Goal: Task Accomplishment & Management: Use online tool/utility

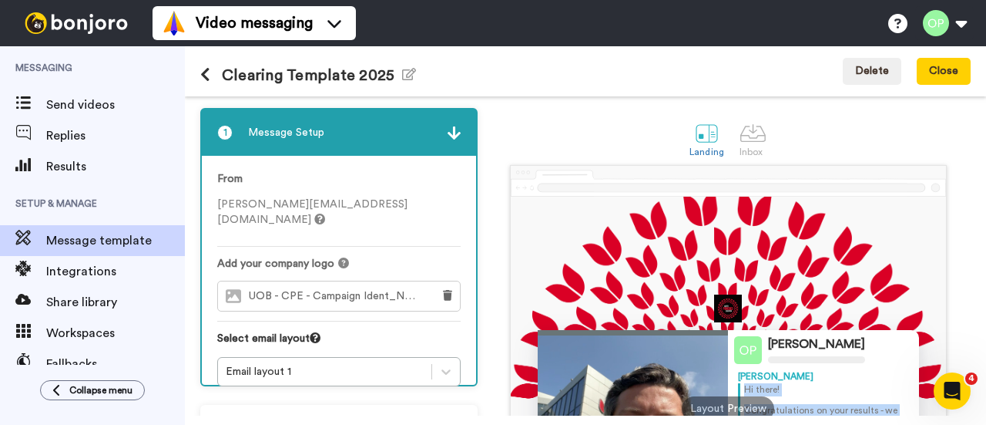
scroll to position [247, 0]
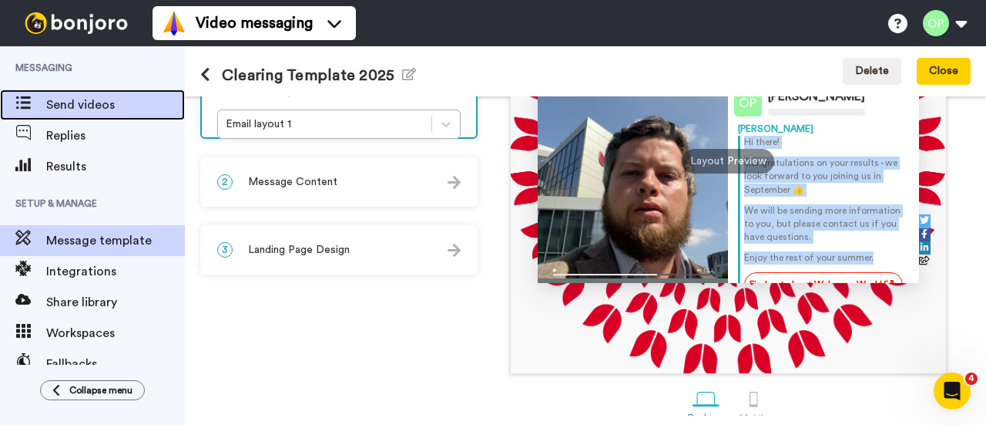
click at [99, 96] on span "Send videos" at bounding box center [115, 105] width 139 height 18
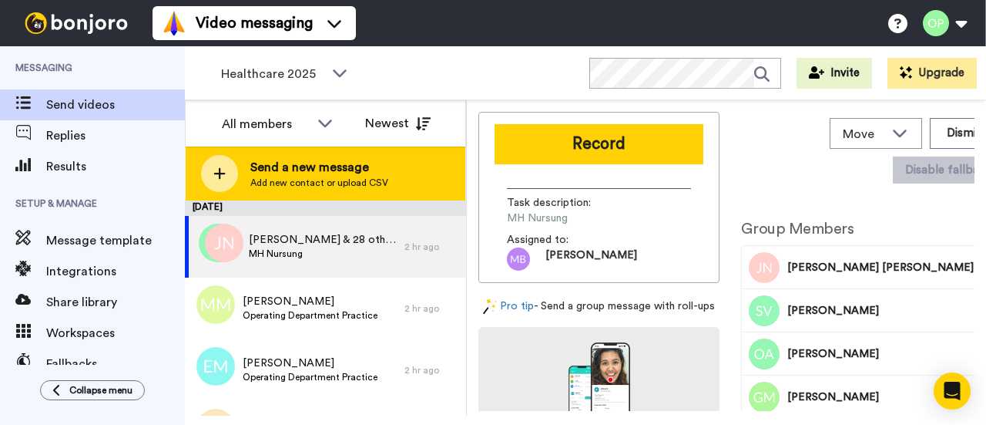
click at [314, 180] on span "Add new contact or upload CSV" at bounding box center [319, 182] width 138 height 12
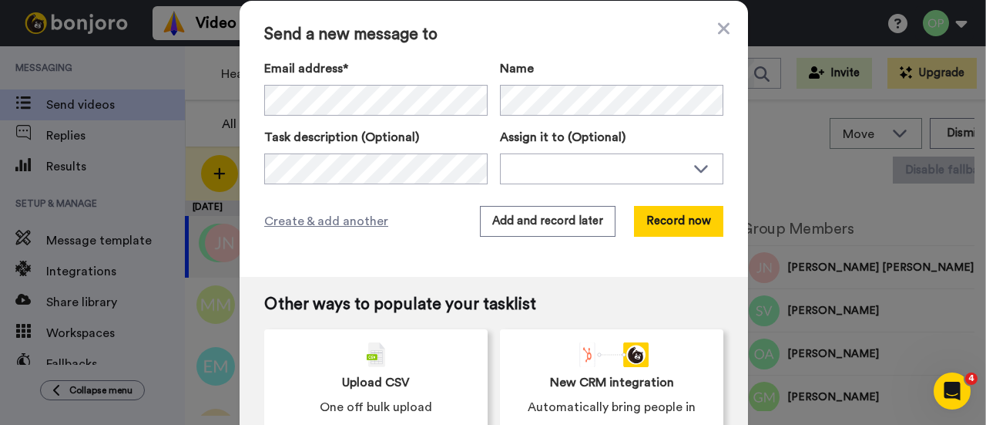
scroll to position [29, 0]
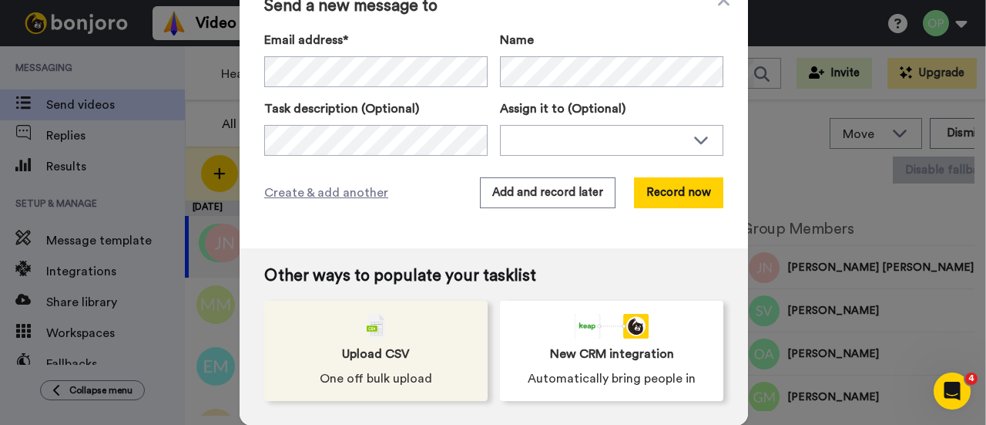
click at [378, 337] on img at bounding box center [376, 326] width 18 height 25
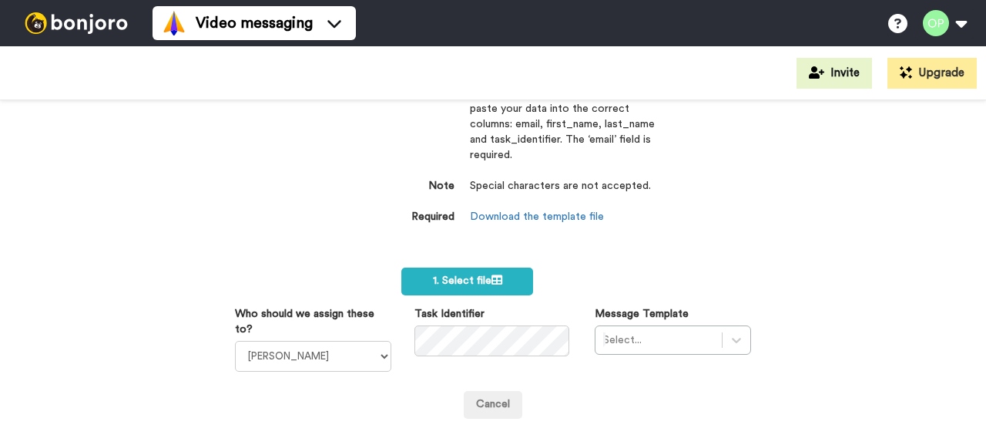
scroll to position [82, 0]
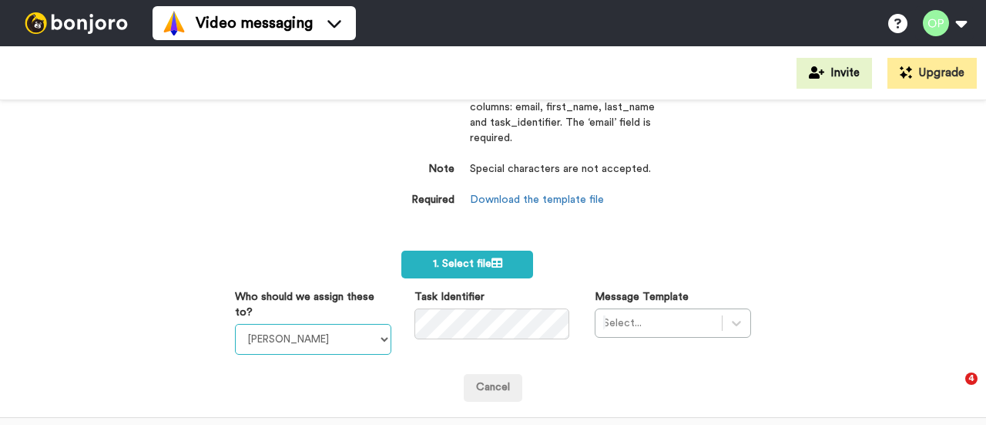
click at [347, 338] on select "Sandra Roper Cara Marie Burgess Joseph Adonu Teresa Bennett Dr Prasad Sreenivas…" at bounding box center [313, 339] width 156 height 31
select select "4f32d8f4-0333-4524-bff2-317a11f1aa2b"
click at [347, 338] on select "Sandra Roper Cara Marie Burgess Joseph Adonu Teresa Bennett Dr Prasad Sreenivas…" at bounding box center [313, 339] width 156 height 31
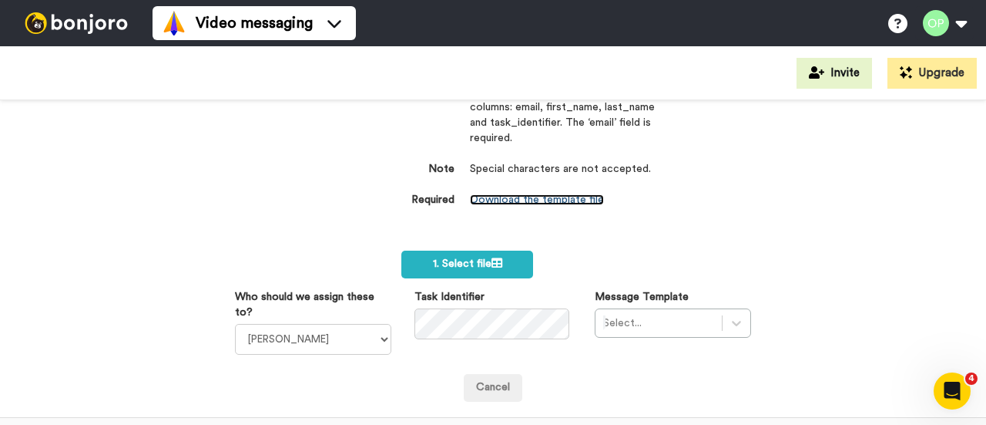
click at [569, 198] on link "Download the template file" at bounding box center [537, 199] width 134 height 11
click at [666, 317] on div "Select..." at bounding box center [673, 322] width 156 height 29
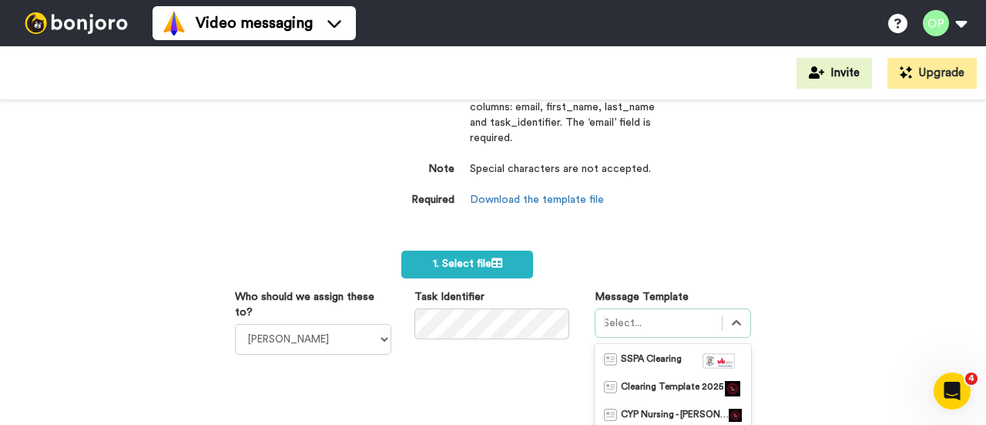
scroll to position [238, 0]
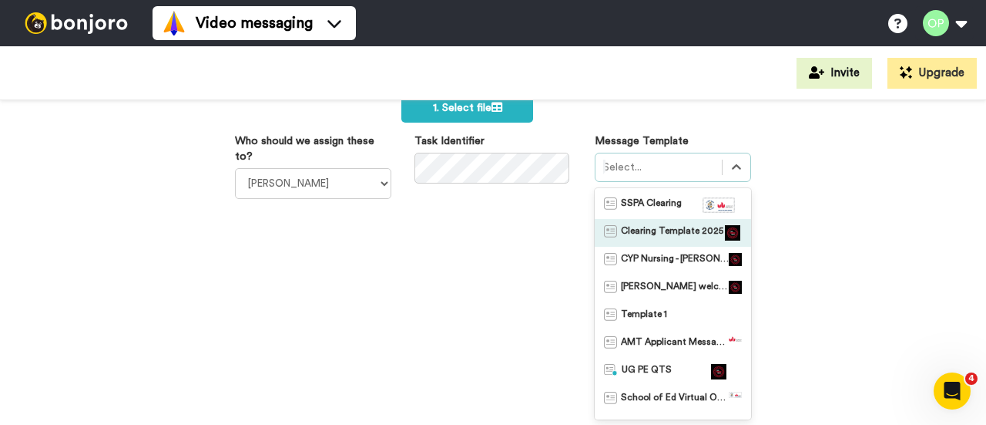
click at [667, 233] on span "Clearing Template 2025" at bounding box center [672, 232] width 102 height 15
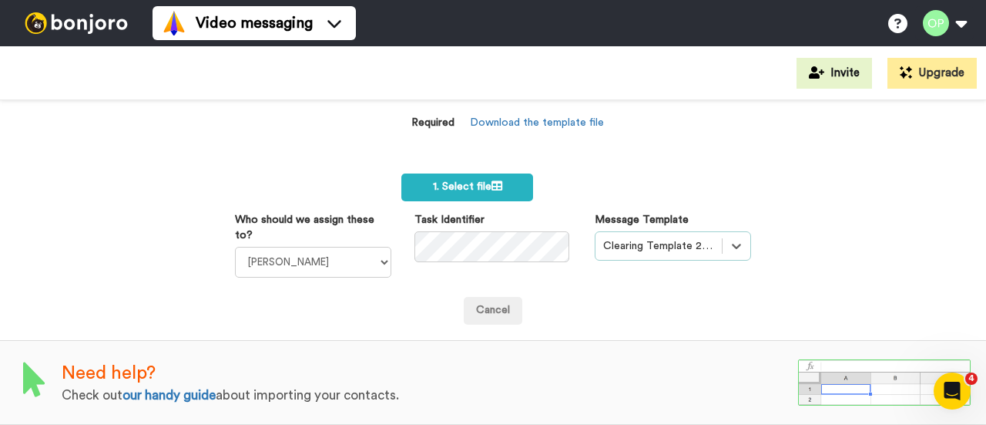
click at [824, 232] on div "Import a list Required Use our CSV template below and paste your data into the …" at bounding box center [493, 262] width 986 height 324
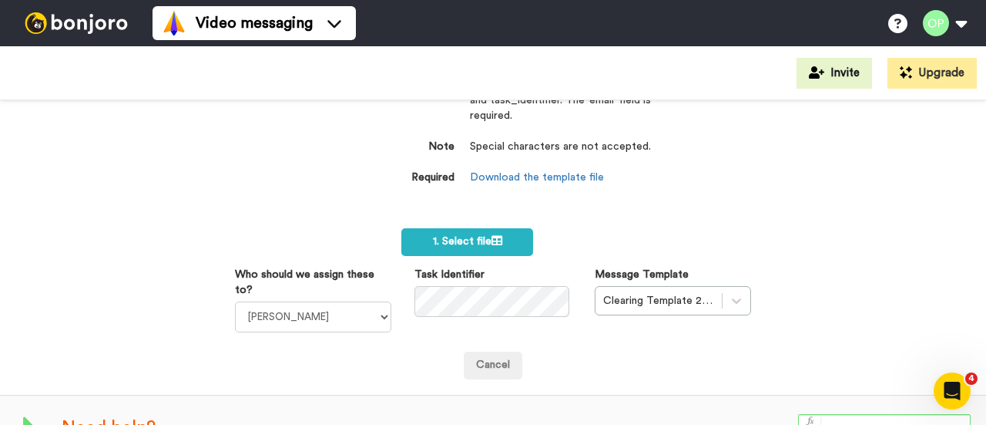
scroll to position [93, 0]
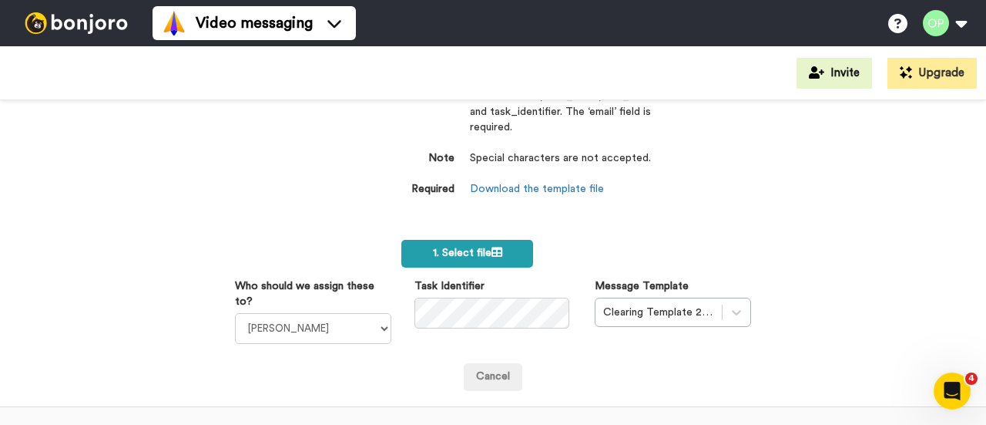
click at [500, 253] on label "1. Select file" at bounding box center [467, 254] width 132 height 28
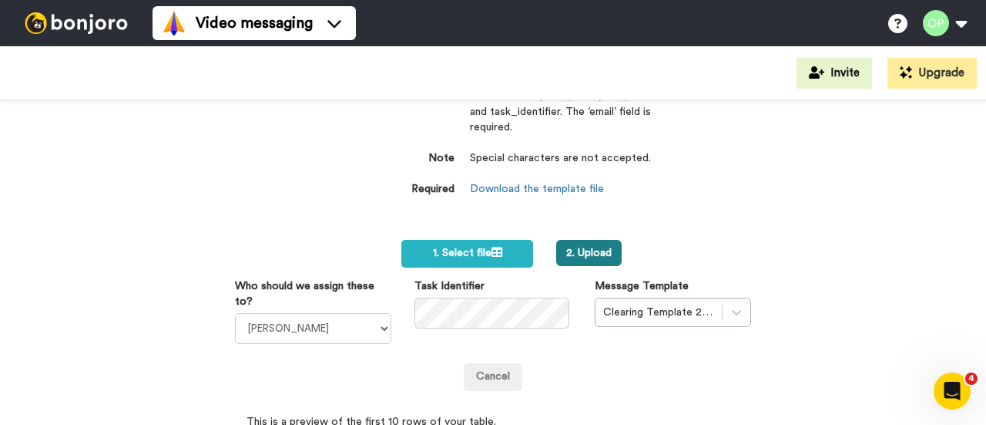
click at [596, 243] on button "2. Upload" at bounding box center [588, 253] width 65 height 26
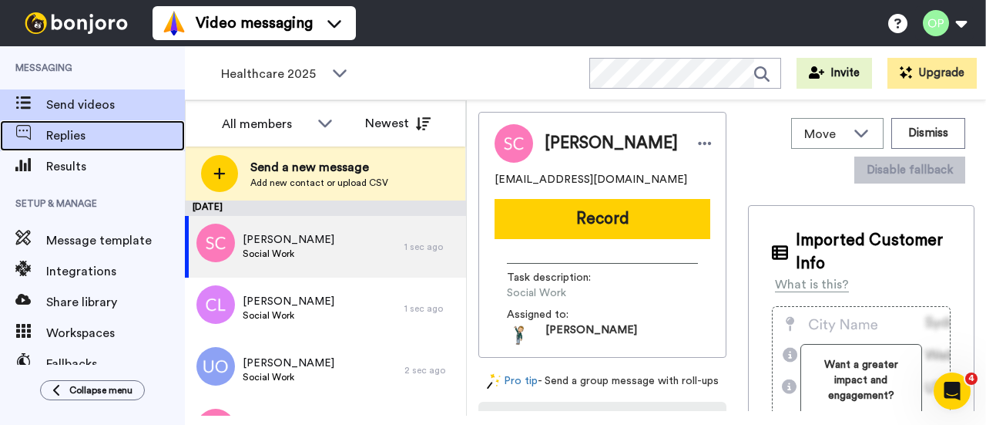
click at [86, 137] on span "Replies" at bounding box center [115, 135] width 139 height 18
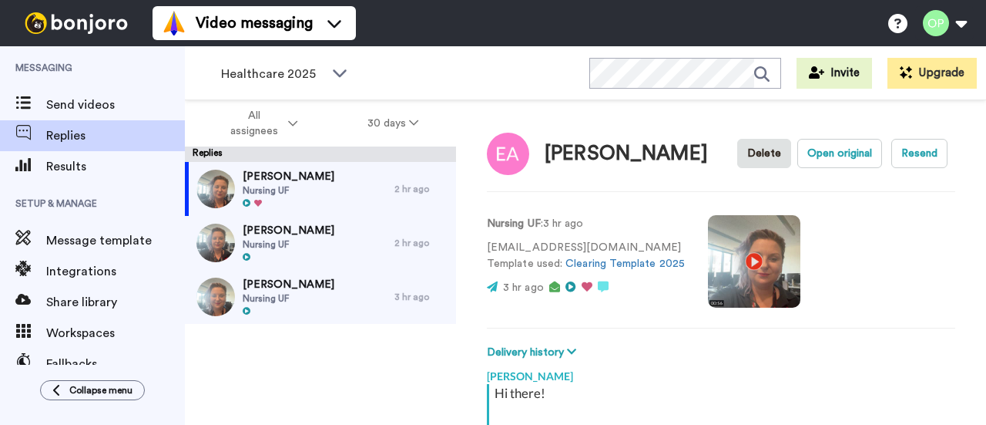
scroll to position [284, 0]
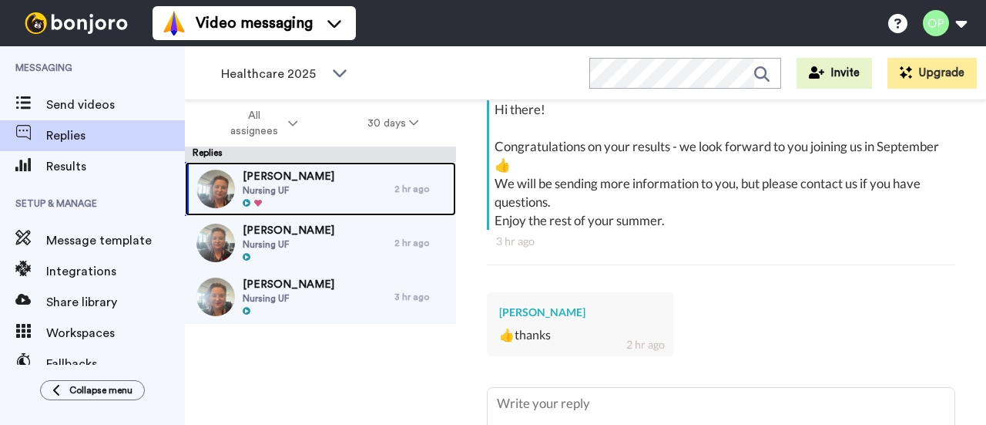
click at [294, 195] on span "Nursing UF" at bounding box center [289, 190] width 92 height 12
type textarea "x"
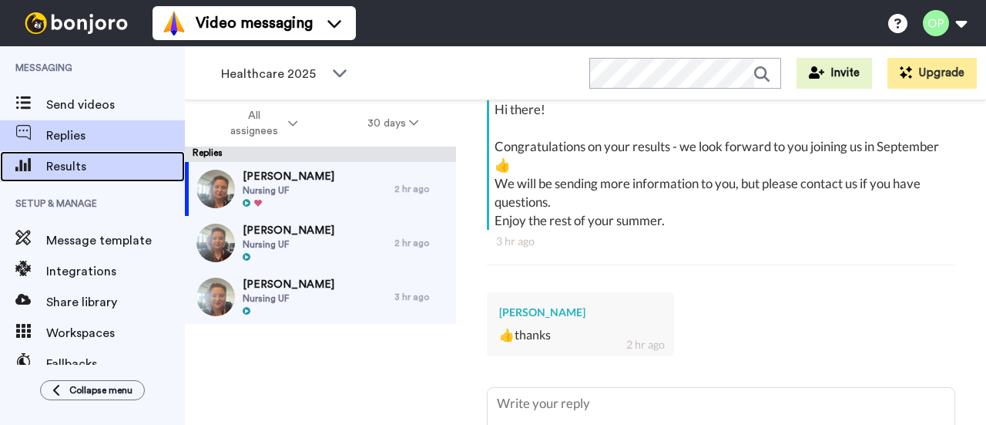
click at [68, 176] on div "Results" at bounding box center [92, 166] width 185 height 31
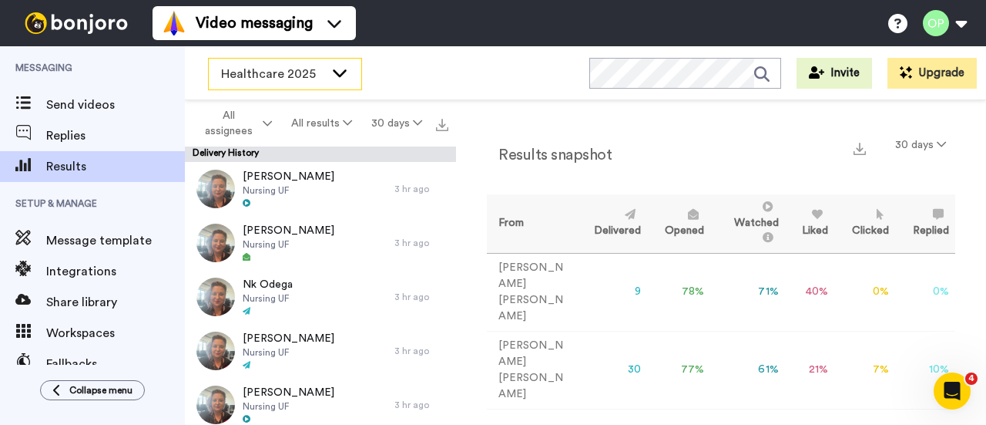
click at [287, 79] on span "Healthcare 2025" at bounding box center [272, 74] width 103 height 18
click at [466, 66] on div "Healthcare 2025 WORKSPACES View all All Lead Conversion Business School 2025 Le…" at bounding box center [585, 73] width 801 height 54
